Goal: Task Accomplishment & Management: Use online tool/utility

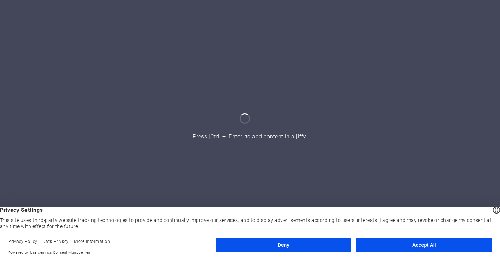
click at [380, 241] on button "Accept All" at bounding box center [424, 245] width 135 height 14
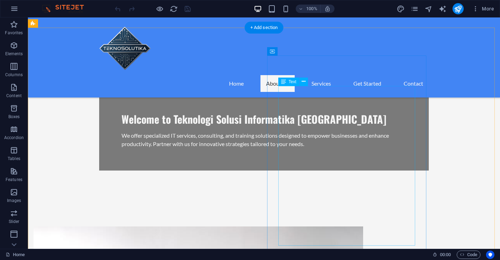
scroll to position [347, 0]
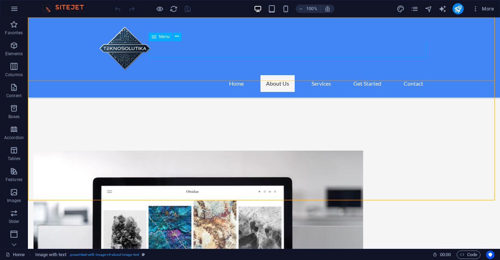
click at [317, 75] on nav "Home About Us Services Get Started Contact" at bounding box center [264, 83] width 330 height 17
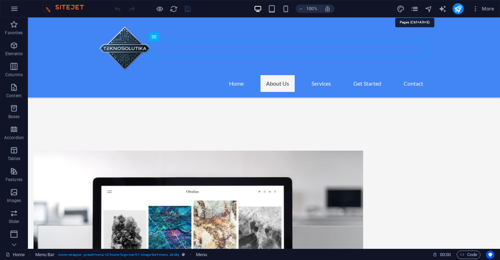
click at [416, 10] on icon "pages" at bounding box center [415, 9] width 8 height 8
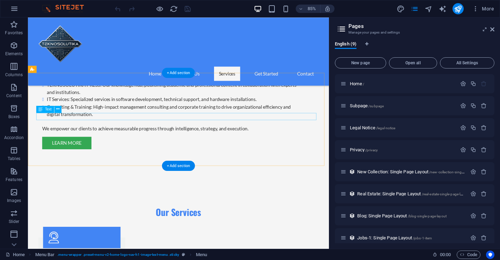
scroll to position [766, 0]
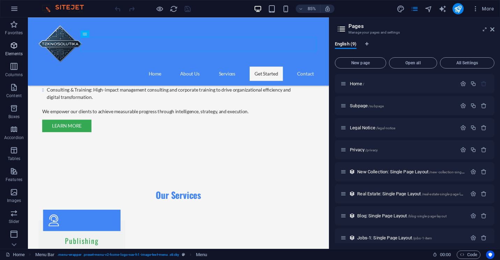
click at [12, 42] on icon "button" at bounding box center [14, 45] width 8 height 8
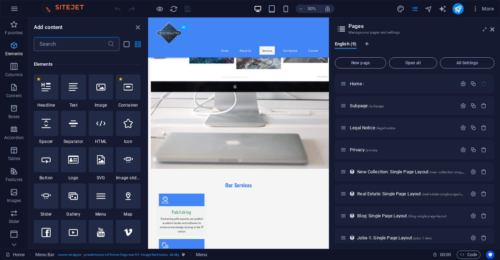
scroll to position [74, 0]
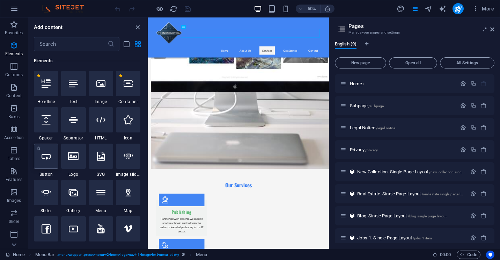
click at [50, 154] on icon at bounding box center [46, 156] width 9 height 9
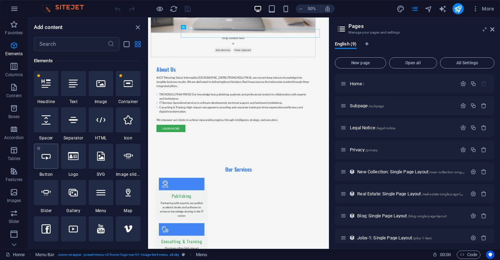
scroll to position [0, 0]
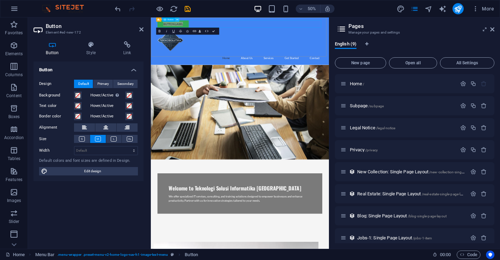
click at [177, 19] on icon at bounding box center [177, 20] width 2 height 4
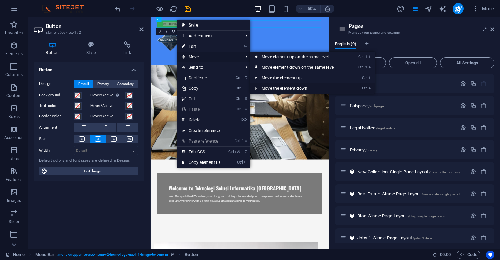
click at [283, 87] on link "Ctrl ⬇ Move the element down" at bounding box center [299, 88] width 99 height 10
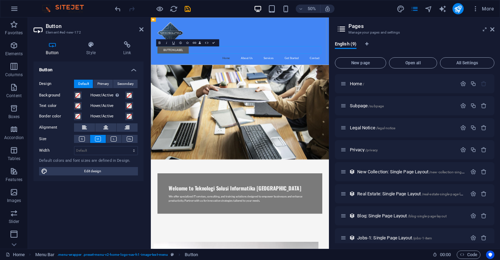
drag, startPoint x: 205, startPoint y: 87, endPoint x: 188, endPoint y: 83, distance: 17.1
click at [188, 83] on link "Button label" at bounding box center [195, 82] width 63 height 15
drag, startPoint x: 167, startPoint y: 84, endPoint x: 181, endPoint y: 91, distance: 16.2
click at [181, 91] on header "Button label Home About Us Services Get Started Contact" at bounding box center [329, 64] width 341 height 95
click at [171, 80] on link "Button label" at bounding box center [195, 82] width 63 height 15
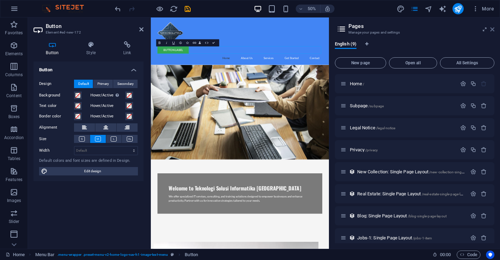
click at [491, 31] on icon at bounding box center [492, 30] width 4 height 6
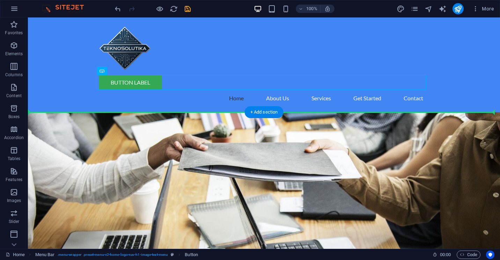
drag, startPoint x: 137, startPoint y: 90, endPoint x: 148, endPoint y: 127, distance: 38.8
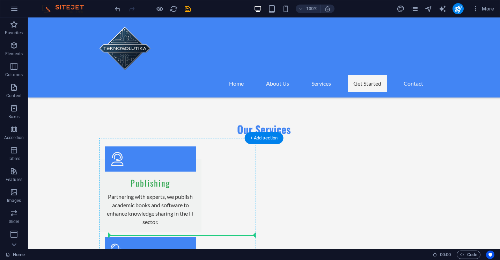
scroll to position [822, 0]
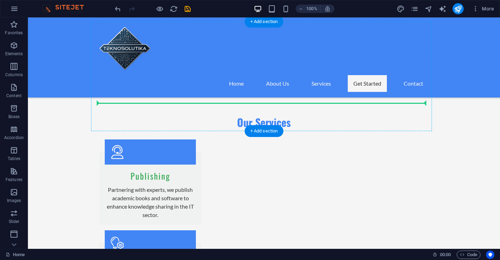
drag, startPoint x: 62, startPoint y: 97, endPoint x: 295, endPoint y: 99, distance: 233.3
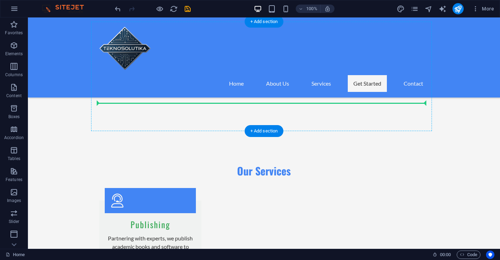
scroll to position [807, 0]
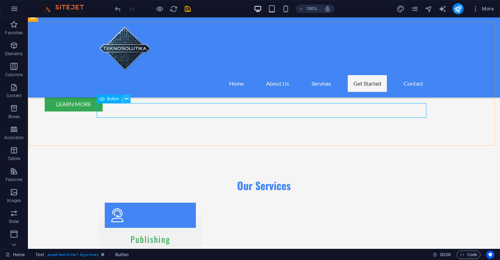
click at [126, 98] on icon at bounding box center [127, 98] width 4 height 7
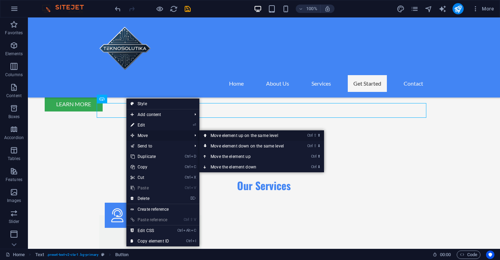
click at [226, 136] on link "Ctrl ⇧ ⬆ Move element up on the same level" at bounding box center [248, 135] width 99 height 10
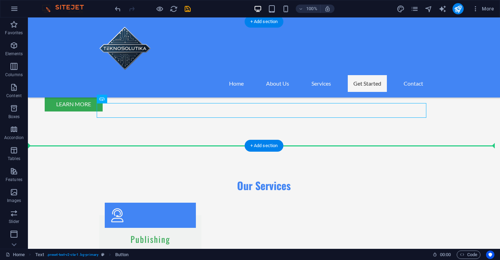
drag, startPoint x: 248, startPoint y: 109, endPoint x: 206, endPoint y: 118, distance: 43.6
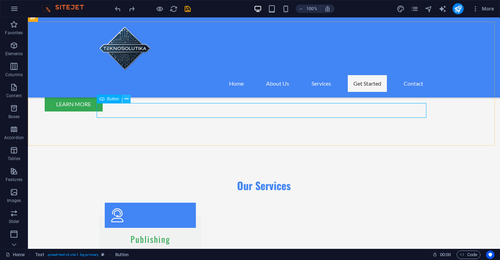
click at [126, 101] on icon at bounding box center [127, 98] width 4 height 7
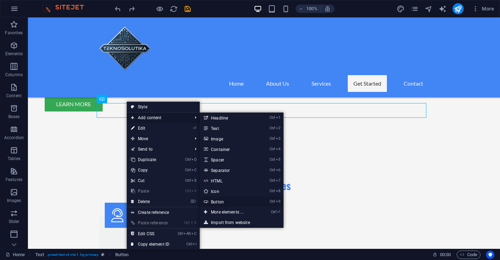
click at [222, 201] on link "Ctrl 9 Button" at bounding box center [229, 201] width 58 height 10
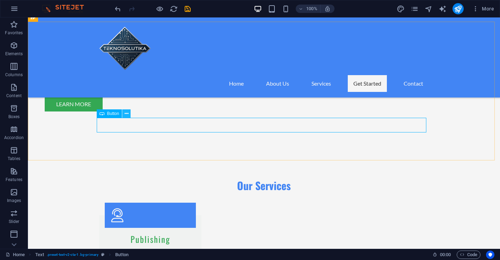
click at [127, 114] on icon at bounding box center [127, 113] width 4 height 7
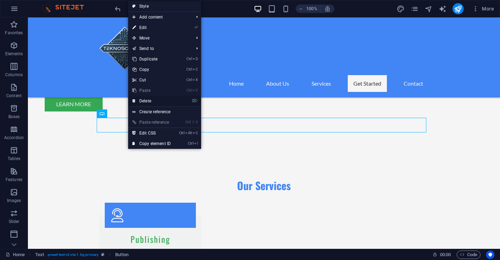
click at [163, 102] on link "⌦ Delete" at bounding box center [151, 101] width 47 height 10
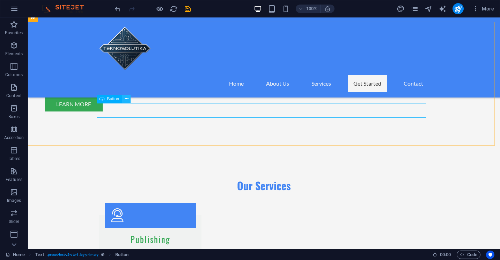
click at [127, 101] on icon at bounding box center [127, 98] width 4 height 7
click at [14, 73] on p "Columns" at bounding box center [13, 75] width 17 height 6
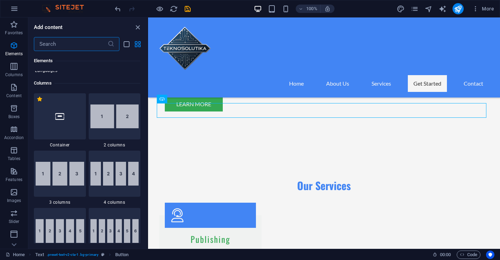
scroll to position [346, 0]
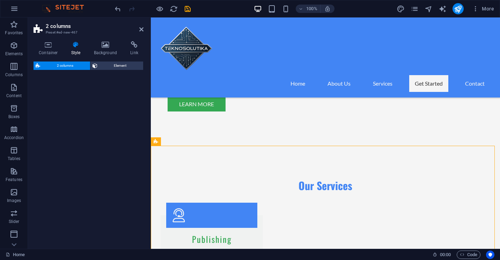
select select "rem"
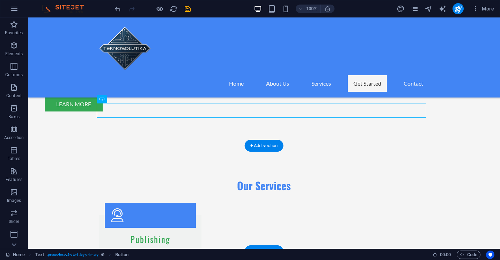
drag, startPoint x: 189, startPoint y: 113, endPoint x: 309, endPoint y: 199, distance: 147.4
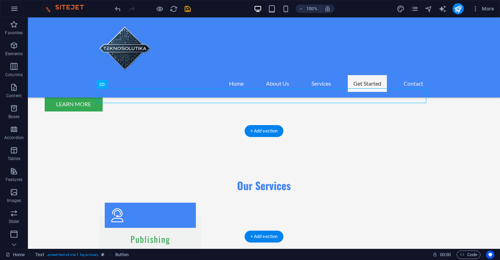
drag, startPoint x: 134, startPoint y: 96, endPoint x: 166, endPoint y: 182, distance: 92.3
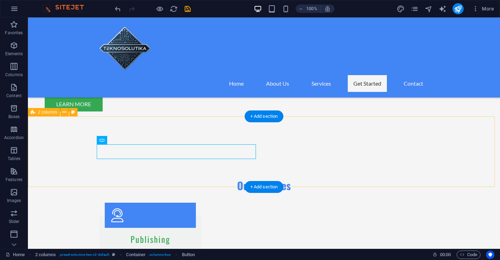
scroll to position [737, 0]
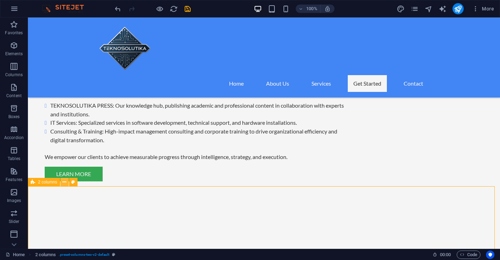
click at [65, 183] on icon at bounding box center [65, 181] width 4 height 7
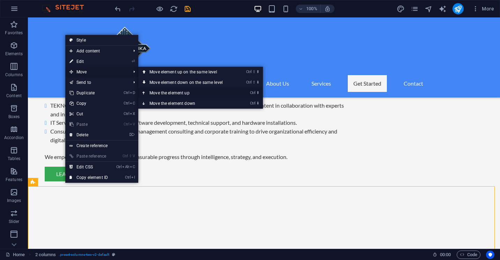
click at [175, 91] on link "Ctrl ⬆ Move the element up" at bounding box center [187, 93] width 99 height 10
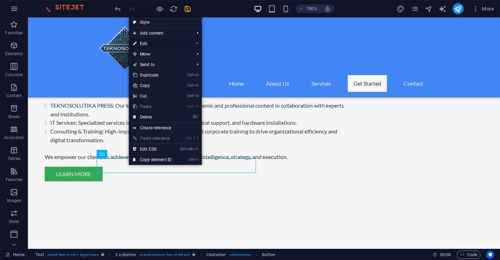
click at [172, 43] on link "⏎ Edit" at bounding box center [152, 43] width 47 height 10
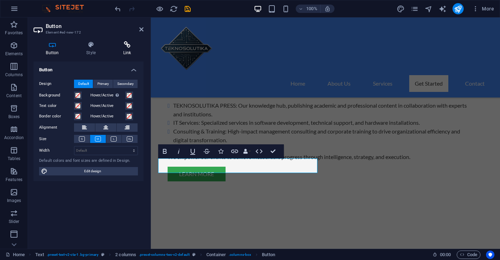
click at [129, 47] on icon at bounding box center [127, 44] width 33 height 7
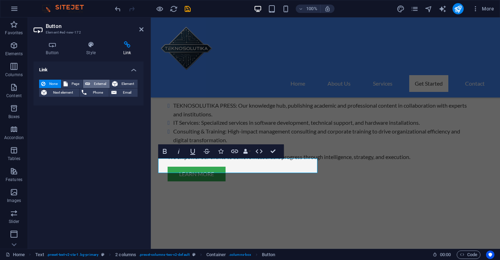
click at [86, 82] on icon at bounding box center [87, 84] width 5 height 8
select select "blank"
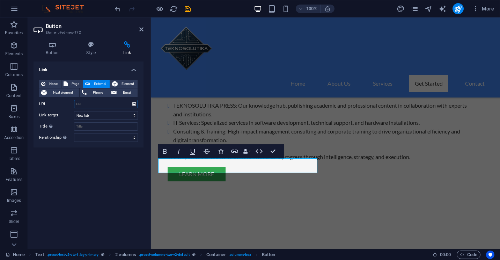
click at [96, 102] on input "URL" at bounding box center [106, 104] width 64 height 8
click at [102, 100] on input "https://t" at bounding box center [106, 104] width 64 height 8
click at [101, 100] on input "https://t" at bounding box center [106, 104] width 64 height 8
click at [97, 103] on input "https://t" at bounding box center [106, 104] width 64 height 8
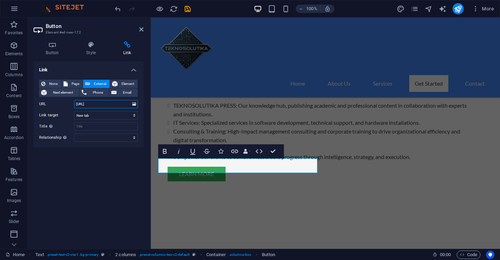
click at [97, 103] on input "https://t" at bounding box center [106, 104] width 64 height 8
paste input "www.teknosolutika.com/"
type input "https://www.teknosolutika.com/compro.pdf"
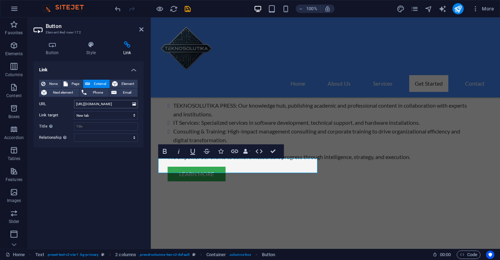
scroll to position [0, 0]
click at [142, 27] on icon at bounding box center [141, 30] width 4 height 6
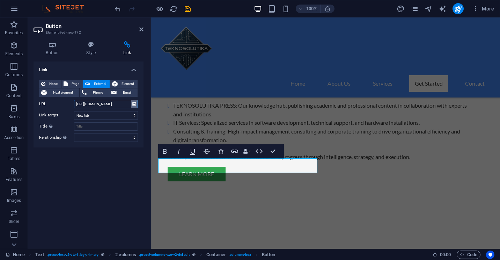
scroll to position [0, 15]
drag, startPoint x: 116, startPoint y: 106, endPoint x: 135, endPoint y: 103, distance: 19.5
click at [135, 103] on div "URL https://www.teknosolutika.com/compro.pdf" at bounding box center [88, 104] width 99 height 8
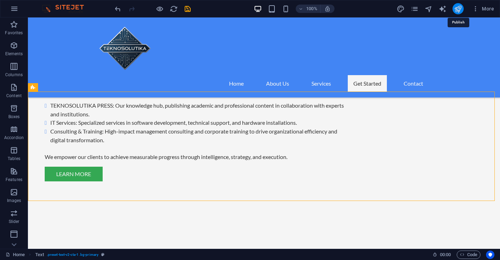
click at [458, 9] on icon "publish" at bounding box center [458, 9] width 8 height 8
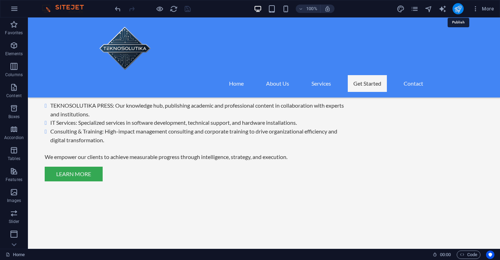
click at [459, 13] on icon "publish" at bounding box center [458, 9] width 8 height 8
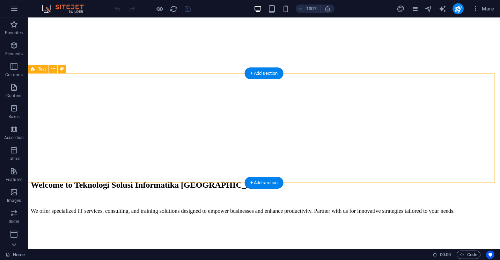
scroll to position [768, 0]
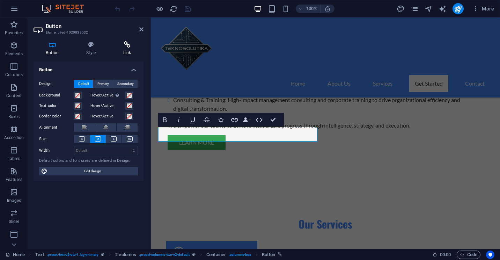
click at [121, 45] on icon at bounding box center [127, 44] width 33 height 7
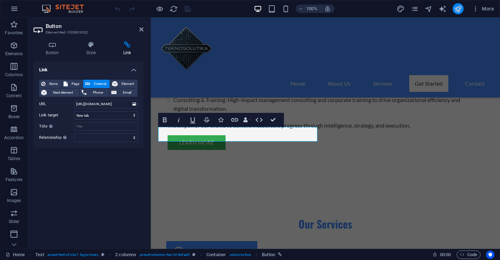
click at [454, 11] on button "publish" at bounding box center [458, 8] width 11 height 11
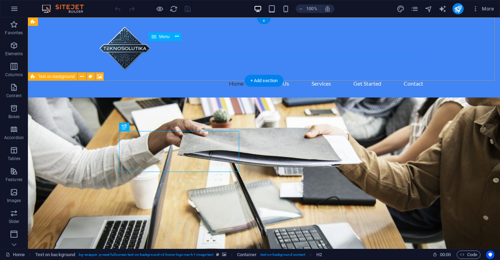
click at [357, 75] on nav "Home About Us Services Get Started Contact" at bounding box center [264, 83] width 330 height 17
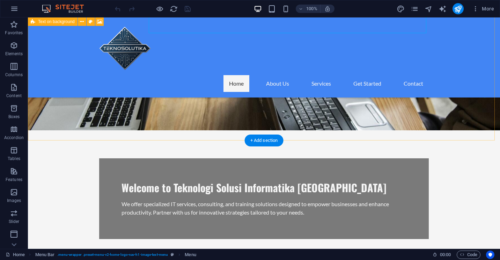
scroll to position [140, 0]
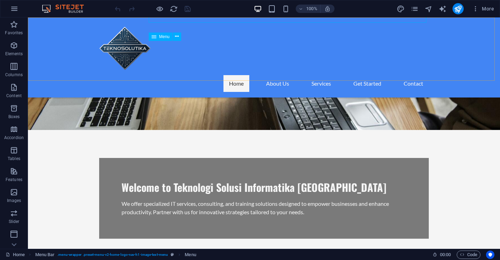
click at [180, 75] on nav "Home About Us Services Get Started Contact" at bounding box center [264, 83] width 330 height 17
click at [70, 61] on div "Home About Us Services Get Started Contact" at bounding box center [264, 57] width 472 height 80
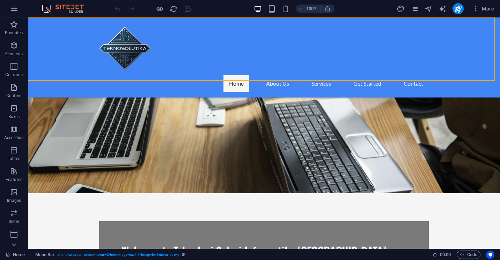
select select "header"
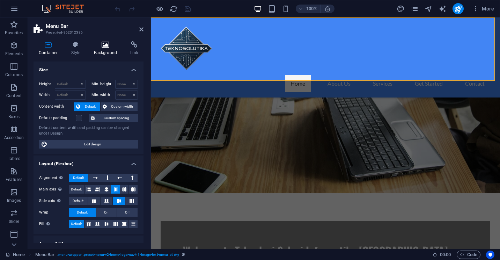
click at [99, 48] on h4 "Background" at bounding box center [107, 48] width 37 height 15
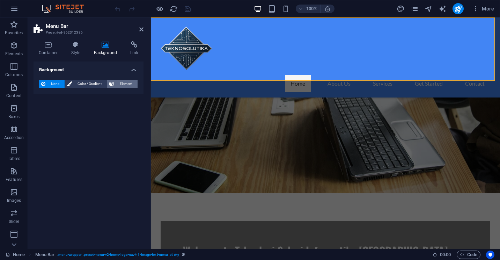
click at [118, 83] on span "Element" at bounding box center [125, 84] width 19 height 8
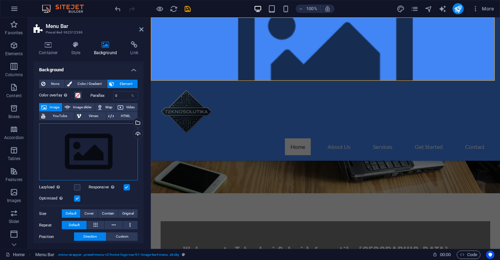
click at [79, 141] on div "Drag files here, click to choose files or select files from Files or our free s…" at bounding box center [88, 151] width 99 height 57
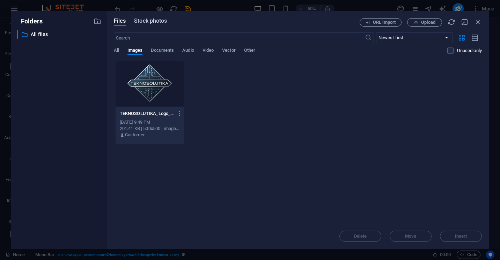
click at [157, 23] on span "Stock photos" at bounding box center [150, 21] width 33 height 8
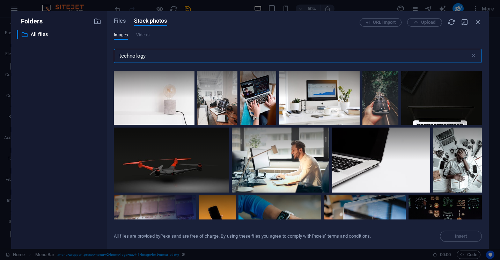
scroll to position [419, 0]
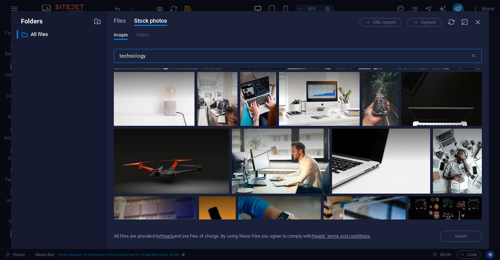
click at [197, 60] on input "technology" at bounding box center [292, 56] width 356 height 14
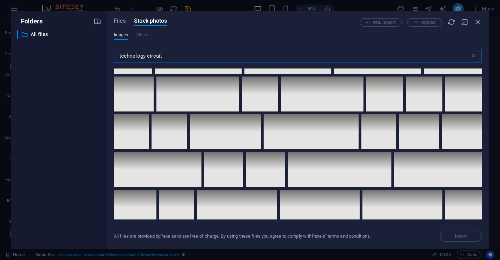
scroll to position [3353, 0]
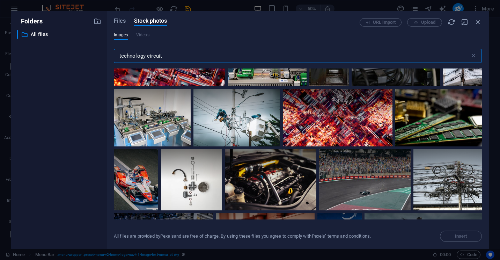
click at [202, 53] on input "technology circuit" at bounding box center [292, 56] width 356 height 14
click at [202, 54] on input "technology circuit" at bounding box center [292, 56] width 356 height 14
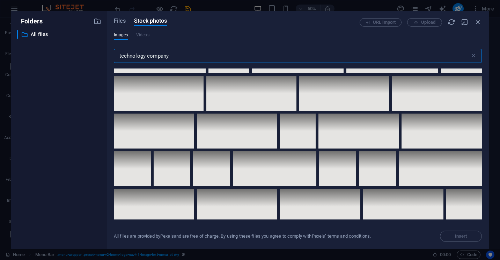
scroll to position [2690, 0]
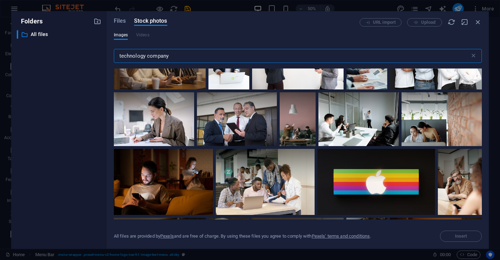
drag, startPoint x: 147, startPoint y: 55, endPoint x: 191, endPoint y: 55, distance: 44.0
click at [191, 55] on input "technology company" at bounding box center [292, 56] width 356 height 14
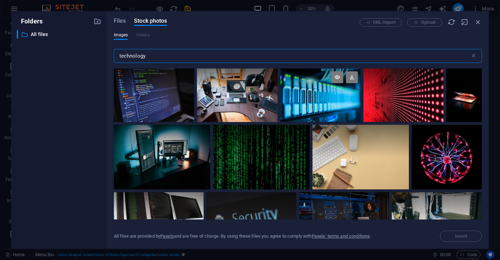
type input "technology"
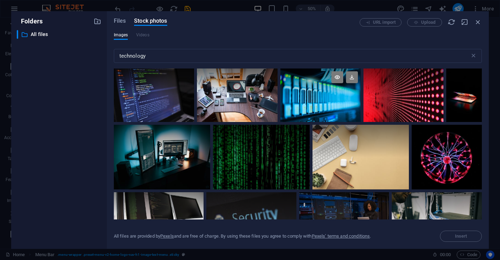
click at [305, 104] on div at bounding box center [320, 94] width 80 height 53
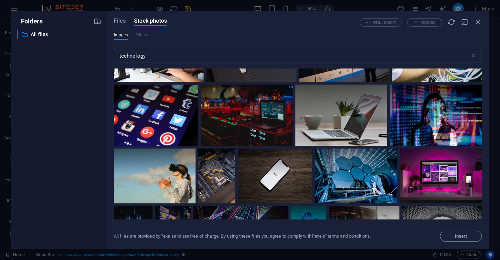
scroll to position [175, 0]
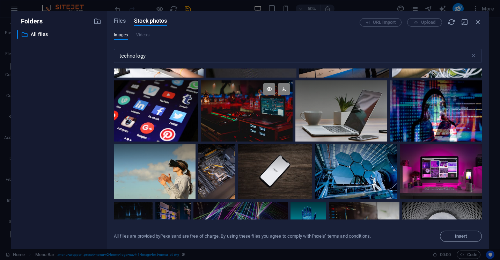
click at [259, 121] on div at bounding box center [247, 110] width 92 height 61
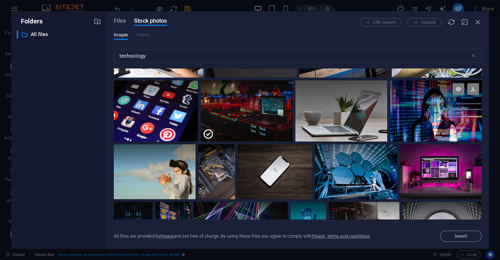
click at [433, 119] on div at bounding box center [436, 110] width 92 height 61
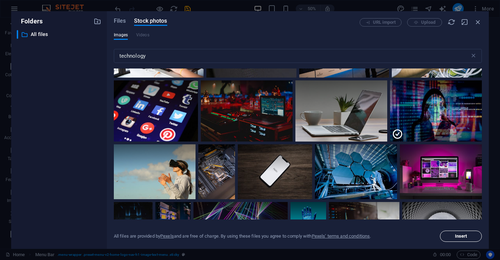
click at [467, 238] on span "Insert" at bounding box center [461, 236] width 12 height 4
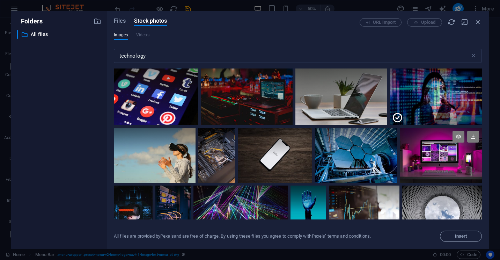
scroll to position [210, 0]
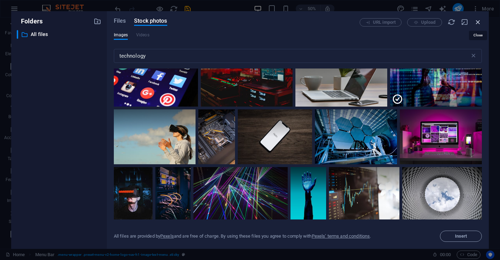
click at [476, 24] on icon "button" at bounding box center [478, 22] width 8 height 8
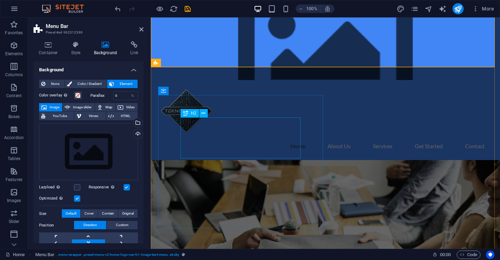
scroll to position [0, 0]
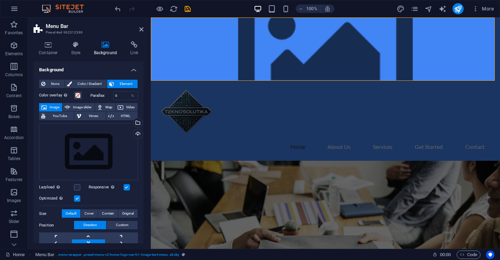
click at [55, 109] on span "Image" at bounding box center [54, 107] width 11 height 8
click at [89, 156] on div "Drag files here, click to choose files or select files from Files or our free s…" at bounding box center [88, 151] width 99 height 57
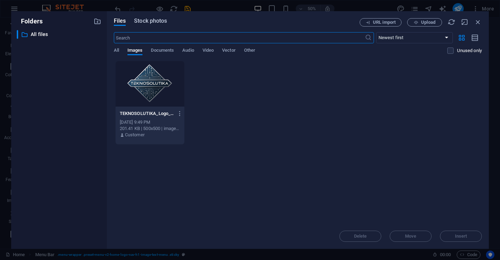
click at [159, 24] on span "Stock photos" at bounding box center [150, 21] width 33 height 8
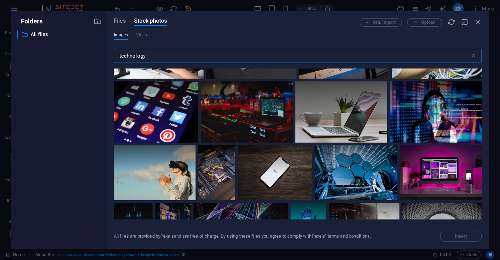
scroll to position [175, 0]
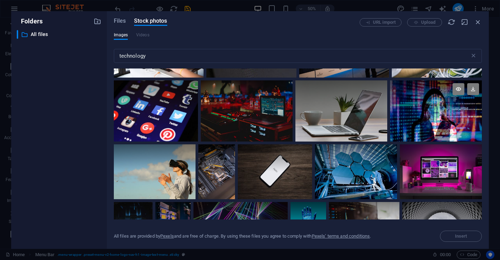
click at [417, 118] on div at bounding box center [436, 110] width 92 height 61
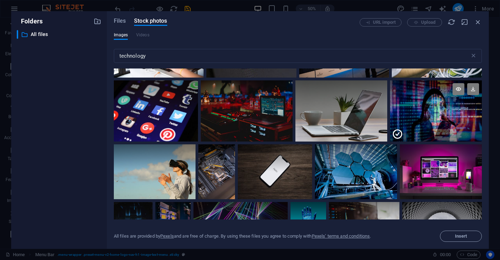
click at [400, 132] on icon at bounding box center [397, 134] width 11 height 11
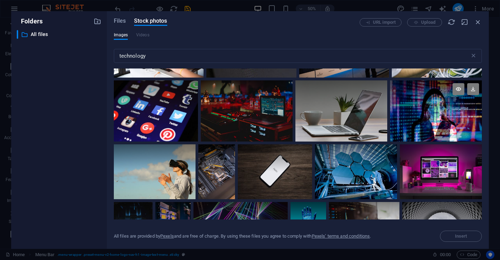
click at [397, 133] on div at bounding box center [436, 110] width 92 height 61
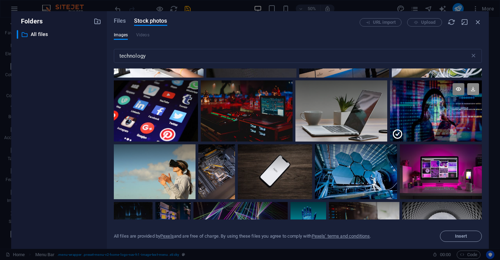
click at [472, 91] on icon at bounding box center [473, 89] width 12 height 12
click at [460, 236] on span "Insert" at bounding box center [461, 236] width 12 height 4
click at [122, 22] on span "Files" at bounding box center [120, 21] width 12 height 8
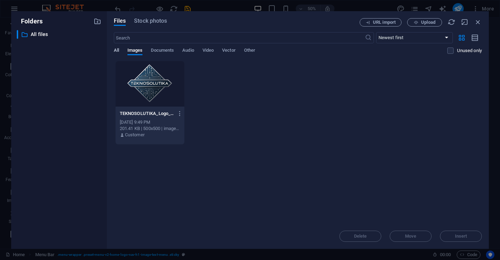
click at [116, 51] on span "All" at bounding box center [116, 51] width 5 height 10
click at [476, 22] on icon "button" at bounding box center [478, 22] width 8 height 8
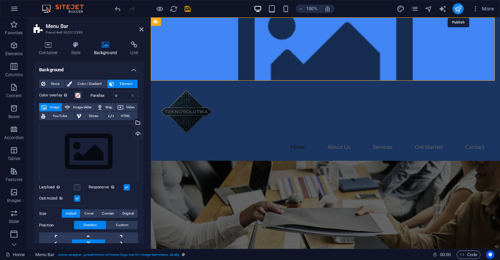
click at [457, 11] on icon "publish" at bounding box center [458, 9] width 8 height 8
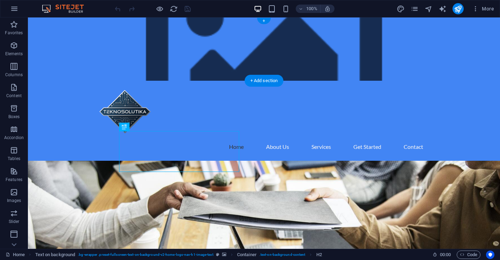
click at [76, 32] on figure at bounding box center [264, 48] width 472 height 63
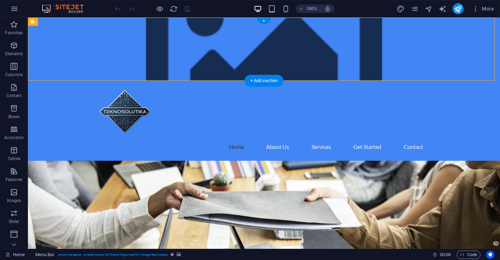
click at [190, 32] on figure at bounding box center [264, 48] width 472 height 63
drag, startPoint x: 190, startPoint y: 32, endPoint x: 57, endPoint y: 38, distance: 133.2
click at [190, 33] on figure at bounding box center [264, 48] width 472 height 63
select select "header"
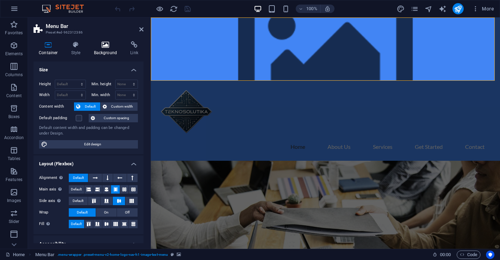
click at [97, 44] on icon at bounding box center [106, 44] width 34 height 7
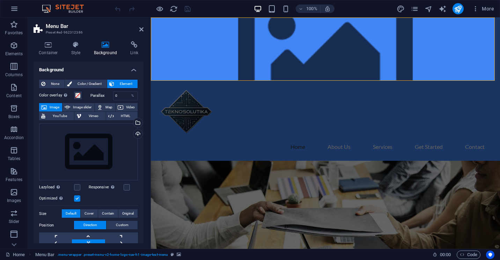
click at [53, 105] on span "Image" at bounding box center [54, 107] width 11 height 8
click at [104, 156] on div "Drag files here, click to choose files or select files from Files or our free s…" at bounding box center [88, 151] width 99 height 57
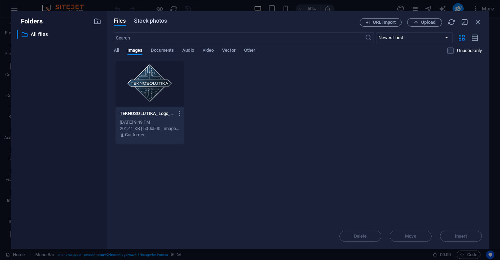
click at [158, 22] on span "Stock photos" at bounding box center [150, 21] width 33 height 8
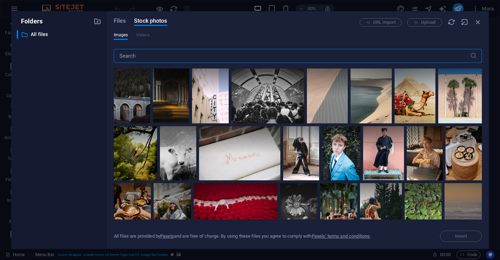
click at [236, 51] on input "text" at bounding box center [292, 56] width 356 height 14
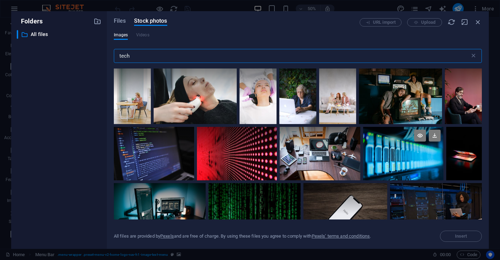
type input "tech"
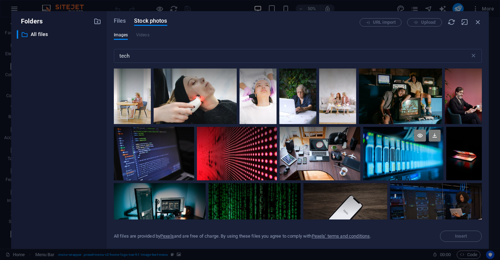
click at [386, 152] on div at bounding box center [403, 140] width 80 height 27
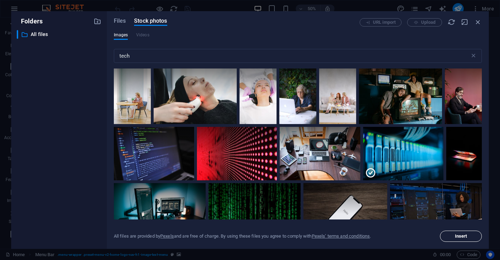
click at [453, 233] on button "Insert" at bounding box center [461, 236] width 42 height 11
click at [434, 133] on icon at bounding box center [435, 136] width 12 height 12
click at [121, 24] on span "Files" at bounding box center [120, 21] width 12 height 8
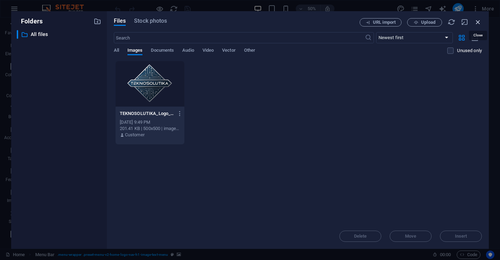
click at [480, 25] on icon "button" at bounding box center [478, 22] width 8 height 8
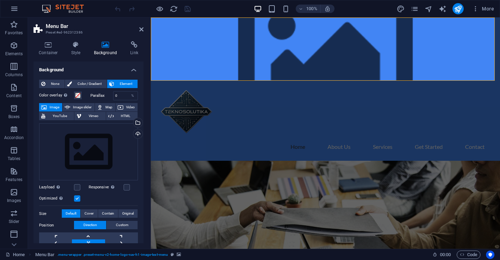
click at [238, 63] on figure at bounding box center [325, 48] width 349 height 63
click at [90, 83] on span "Color / Gradient" at bounding box center [89, 84] width 31 height 8
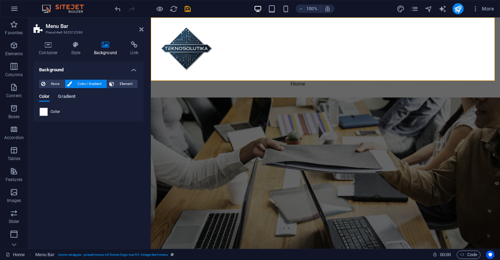
click at [70, 97] on span "Gradient" at bounding box center [66, 97] width 17 height 10
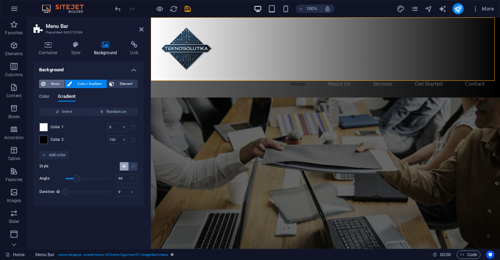
click at [51, 84] on span "None" at bounding box center [55, 84] width 15 height 8
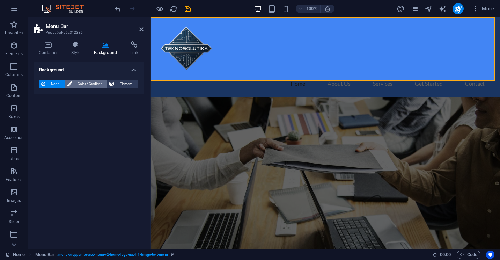
click at [83, 84] on span "Color / Gradient" at bounding box center [89, 84] width 31 height 8
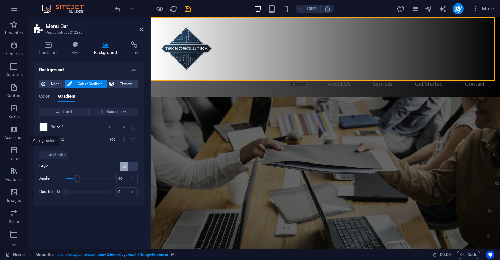
click at [47, 127] on span at bounding box center [44, 127] width 8 height 8
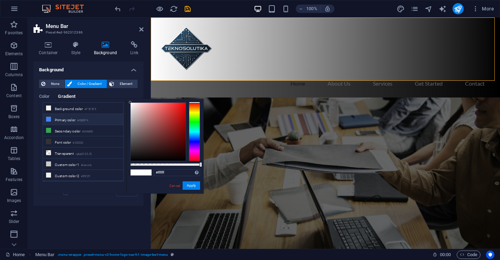
click at [70, 121] on li "Primary color #4285F4" at bounding box center [83, 119] width 80 height 11
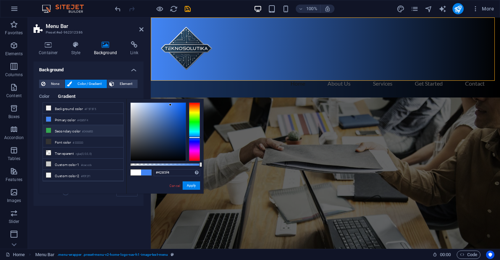
click at [66, 129] on li "Secondary color #34A853" at bounding box center [83, 130] width 80 height 11
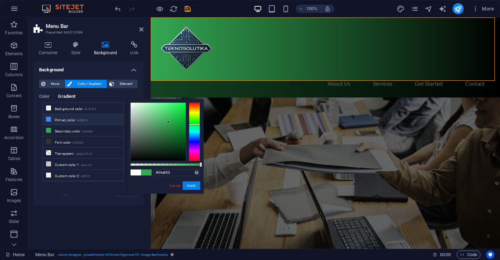
click at [69, 119] on li "Primary color #4285F4" at bounding box center [83, 119] width 80 height 11
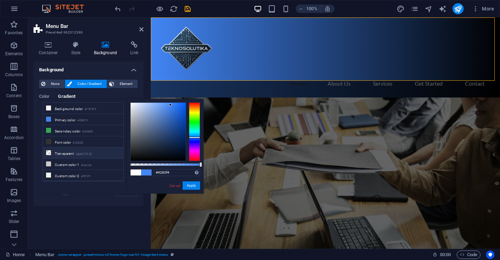
click at [74, 152] on li "Transparent rgba(0,0,0,.0)" at bounding box center [83, 152] width 80 height 11
type input "rgba(0, 0, 0, 0)"
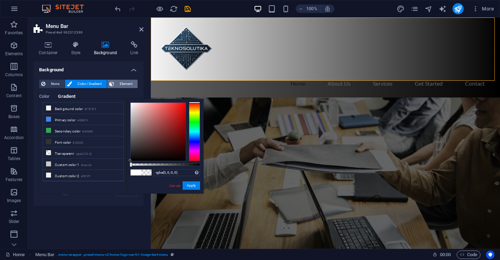
click at [119, 84] on span "Element" at bounding box center [125, 84] width 19 height 8
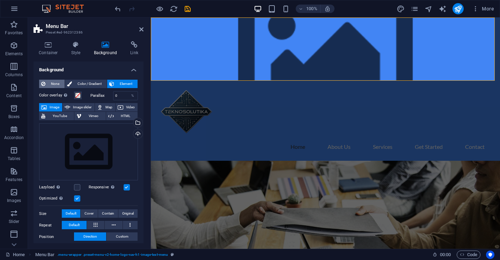
click at [51, 82] on span "None" at bounding box center [55, 84] width 15 height 8
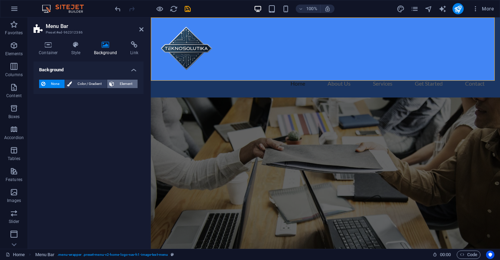
click at [123, 83] on span "Element" at bounding box center [125, 84] width 19 height 8
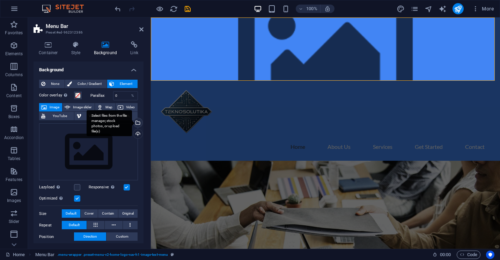
click at [137, 122] on div "Select files from the file manager, stock photos, or upload file(s)" at bounding box center [137, 123] width 10 height 10
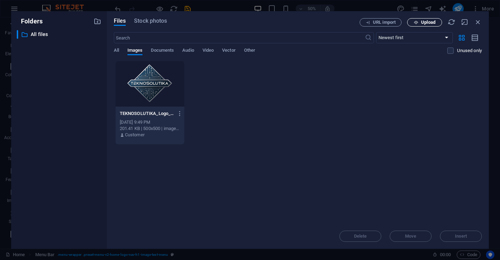
click at [416, 22] on icon "button" at bounding box center [416, 22] width 5 height 5
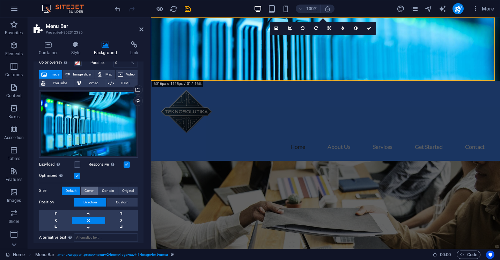
scroll to position [16, 0]
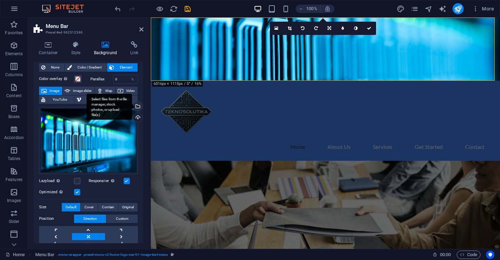
click at [136, 107] on div "Select files from the file manager, stock photos, or upload file(s)" at bounding box center [137, 107] width 10 height 10
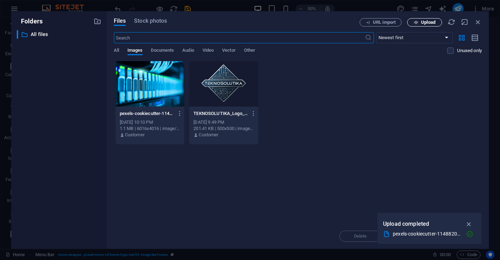
click at [418, 22] on icon "button" at bounding box center [416, 22] width 5 height 5
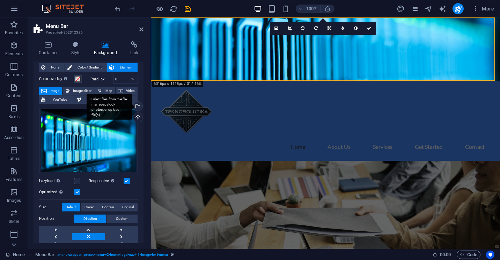
click at [132, 105] on div "Select files from the file manager, stock photos, or upload file(s)" at bounding box center [109, 107] width 45 height 26
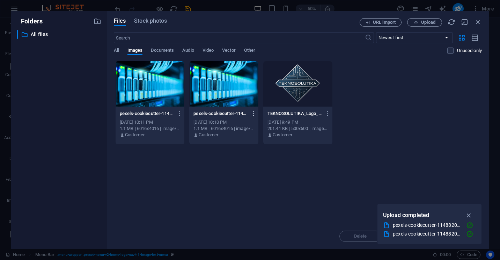
click at [253, 115] on icon "button" at bounding box center [253, 113] width 7 height 6
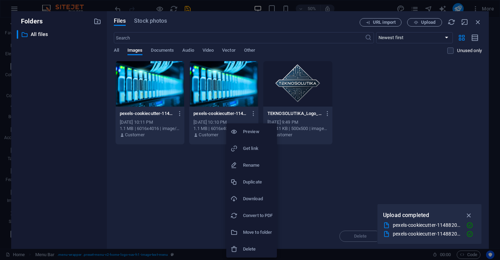
click at [253, 250] on h6 "Delete" at bounding box center [258, 249] width 30 height 8
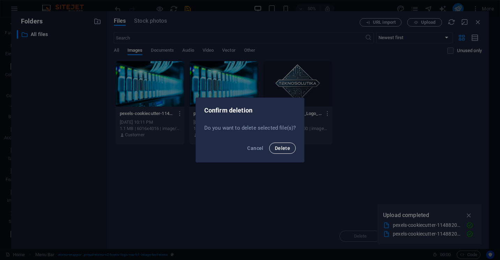
click at [286, 147] on span "Delete" at bounding box center [282, 148] width 15 height 6
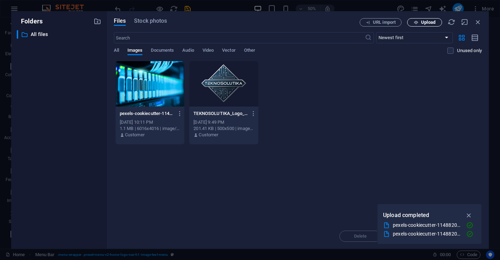
click at [433, 20] on span "Upload" at bounding box center [428, 22] width 14 height 4
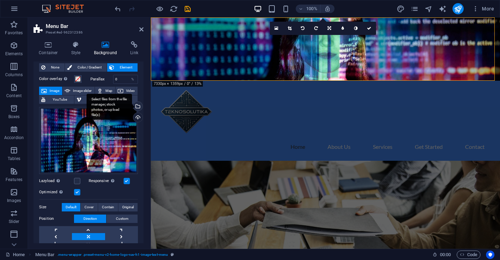
click at [138, 106] on div "Select files from the file manager, stock photos, or upload file(s)" at bounding box center [137, 107] width 10 height 10
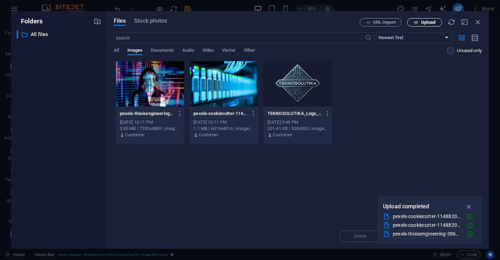
click at [413, 23] on span "Upload" at bounding box center [424, 22] width 29 height 5
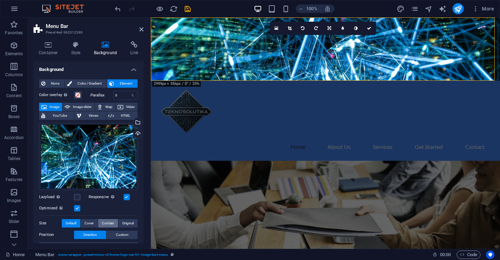
scroll to position [0, 0]
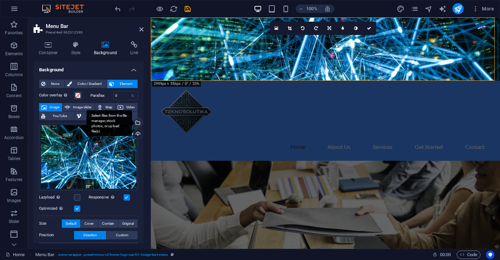
click at [138, 124] on div "Select files from the file manager, stock photos, or upload file(s)" at bounding box center [137, 123] width 10 height 10
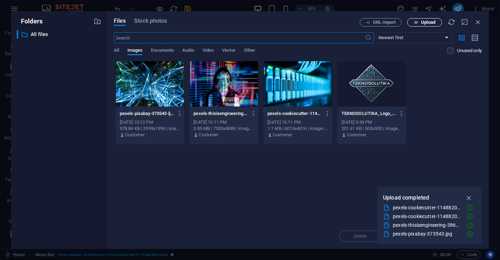
click at [417, 25] on button "Upload" at bounding box center [424, 22] width 35 height 8
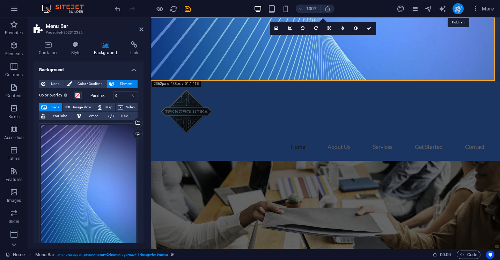
click at [459, 10] on icon "publish" at bounding box center [458, 9] width 8 height 8
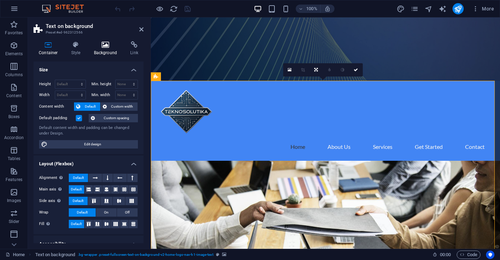
click at [100, 48] on h4 "Background" at bounding box center [107, 48] width 37 height 15
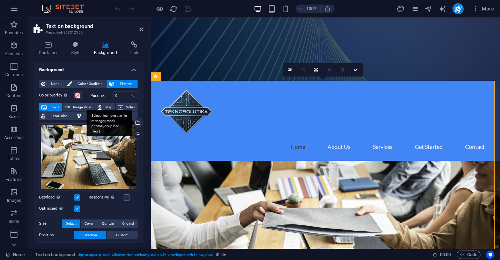
click at [138, 124] on div "Select files from the file manager, stock photos, or upload file(s)" at bounding box center [137, 123] width 10 height 10
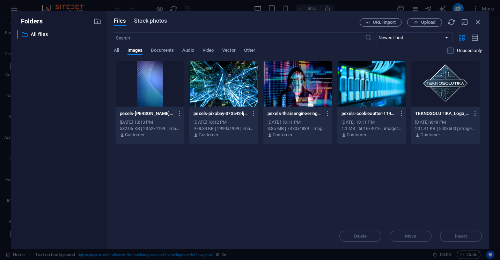
click at [157, 24] on span "Stock photos" at bounding box center [150, 21] width 33 height 8
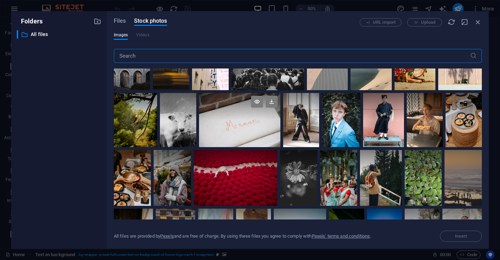
scroll to position [35, 0]
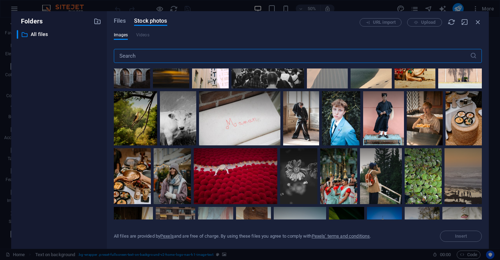
click at [195, 52] on input "text" at bounding box center [292, 56] width 356 height 14
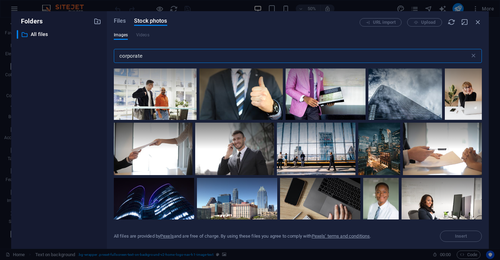
scroll to position [664, 0]
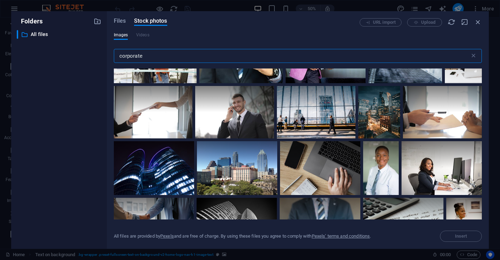
type input "corporate"
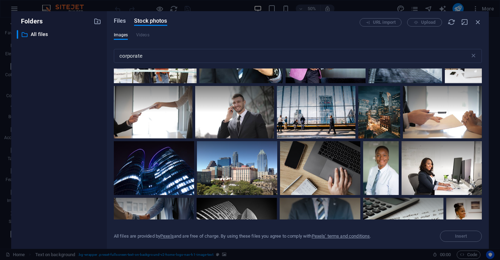
click at [122, 24] on span "Files" at bounding box center [120, 21] width 12 height 8
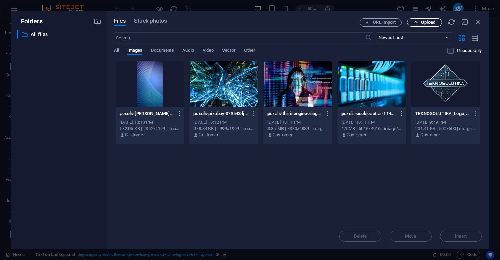
click at [414, 22] on icon "button" at bounding box center [416, 22] width 5 height 5
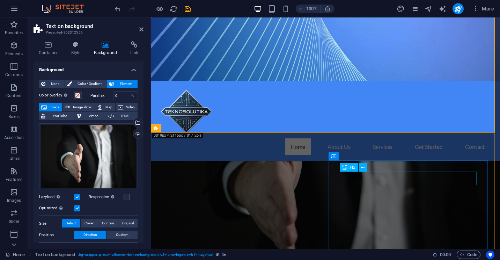
scroll to position [0, 0]
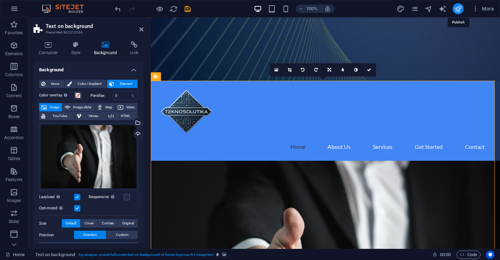
click at [454, 9] on icon "publish" at bounding box center [458, 9] width 8 height 8
